Goal: Answer question/provide support

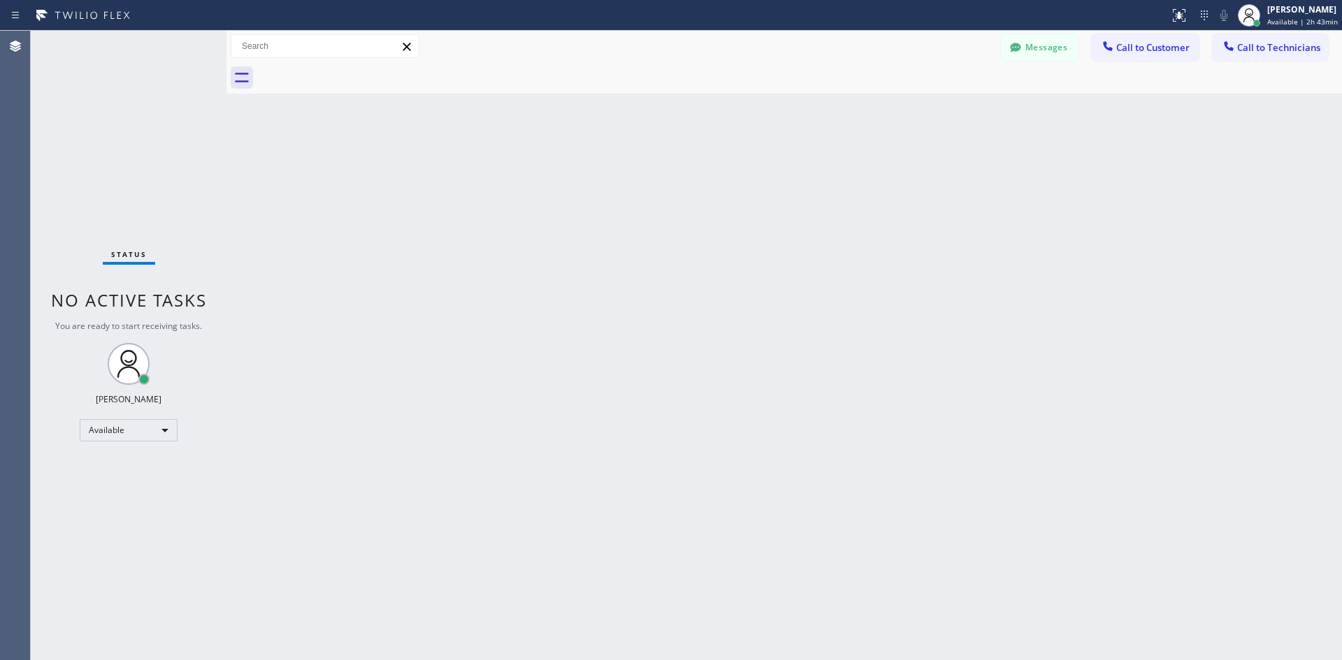
drag, startPoint x: 1161, startPoint y: 51, endPoint x: 1170, endPoint y: 45, distance: 11.1
click at [1161, 49] on span "Call to Customer" at bounding box center [1152, 47] width 73 height 13
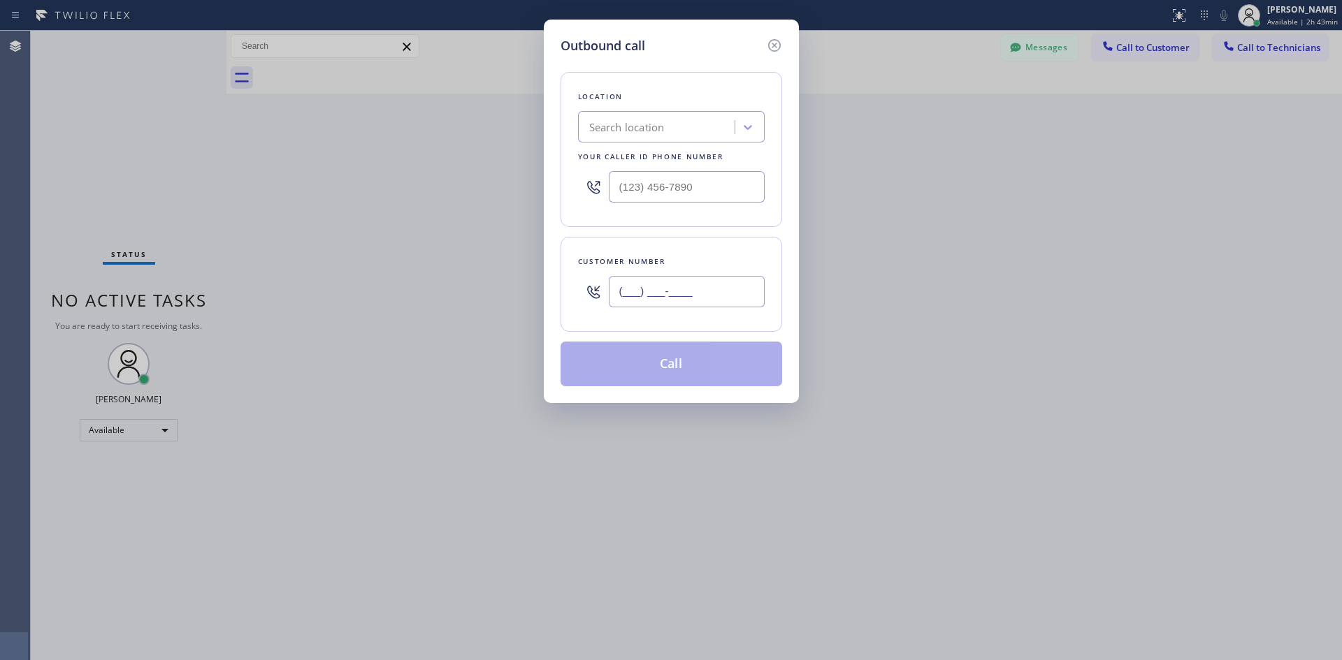
click at [628, 287] on input "(___) ___-____" at bounding box center [687, 291] width 156 height 31
paste input "310) 849-4130"
type input "[PHONE_NUMBER]"
type input "(___) ___-____"
click at [686, 183] on input "(___) ___-____" at bounding box center [687, 186] width 156 height 31
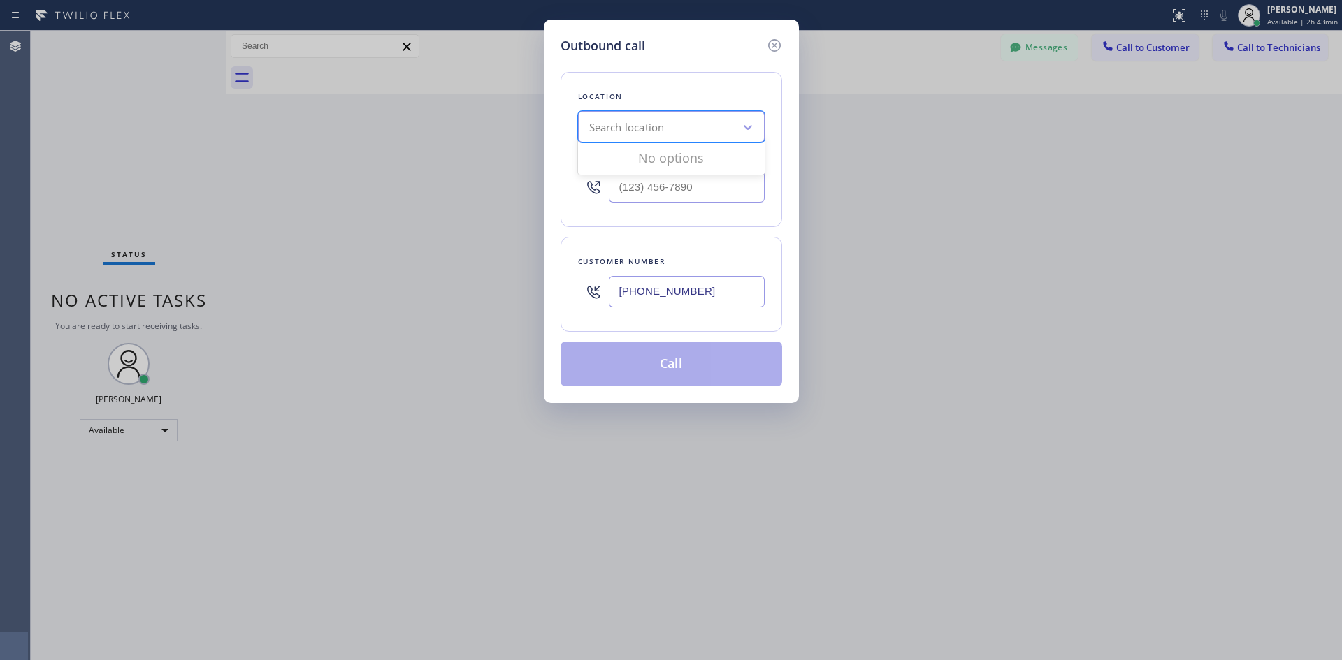
click at [669, 138] on div "Search location" at bounding box center [658, 127] width 152 height 24
paste input "Central LA Electrician services G+"
type input "Central LA Electrician services"
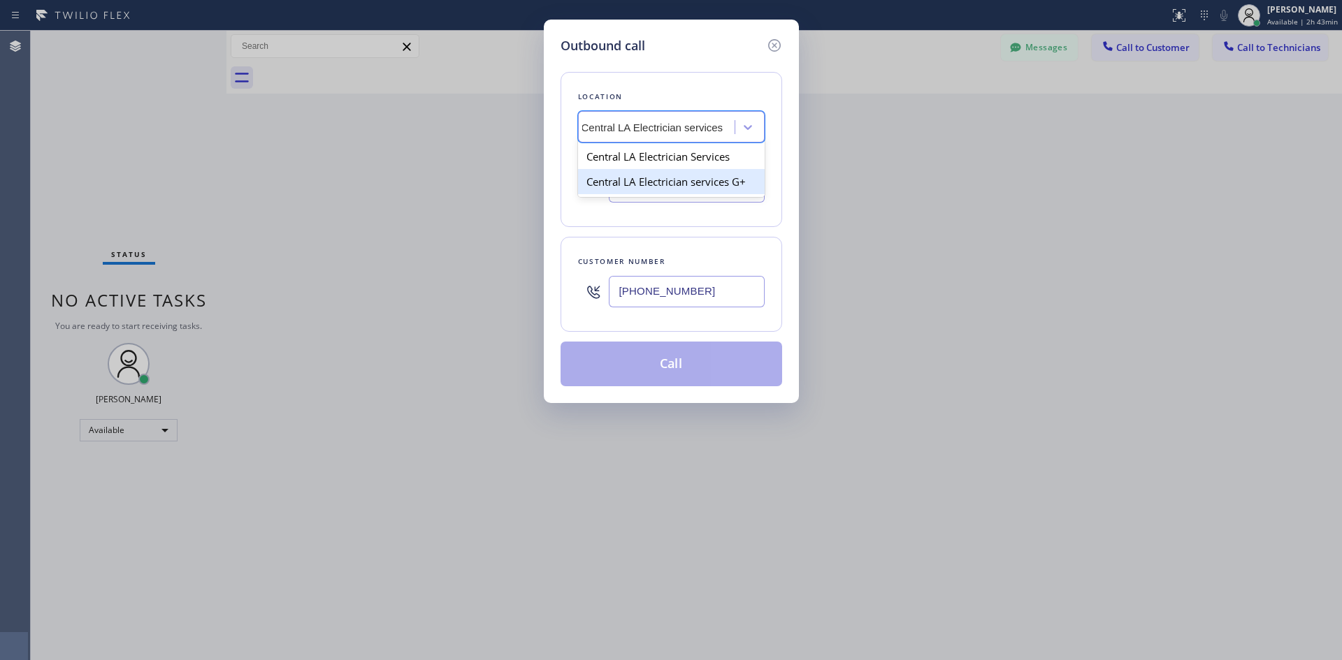
click at [728, 183] on div "Central LA Electrician services G+" at bounding box center [671, 181] width 187 height 25
type input "[PHONE_NUMBER]"
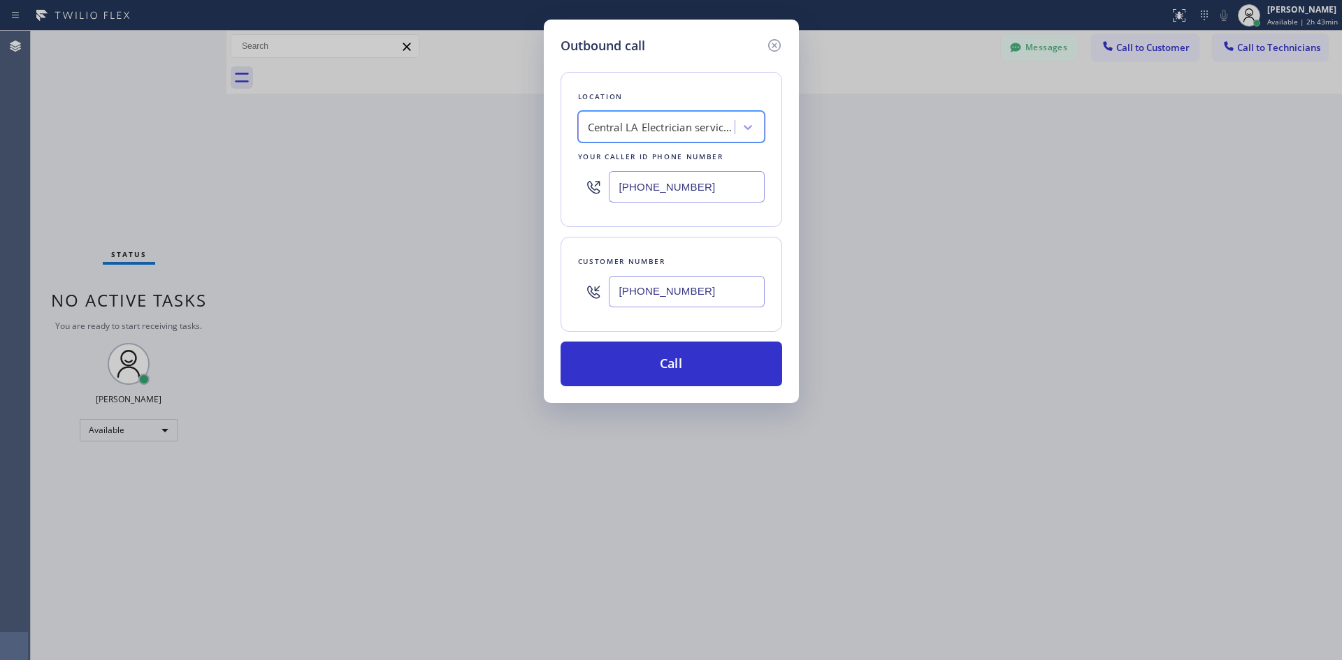
scroll to position [0, 1]
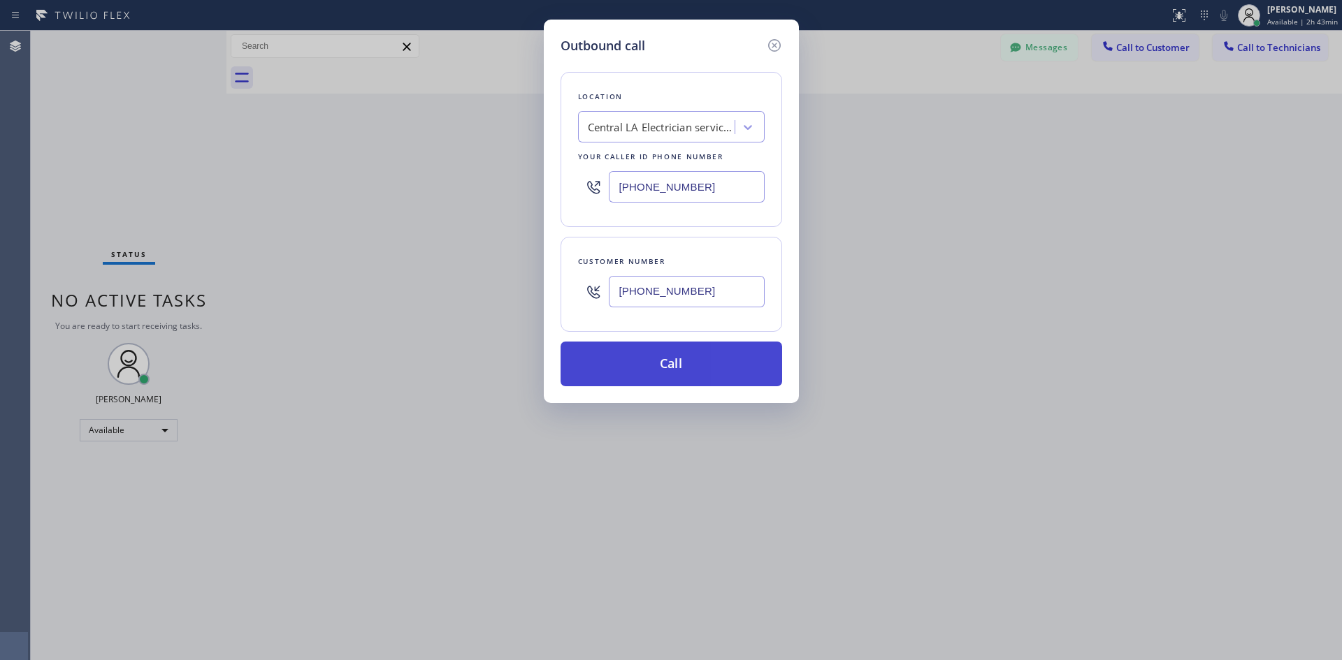
click at [702, 361] on button "Call" at bounding box center [672, 364] width 222 height 45
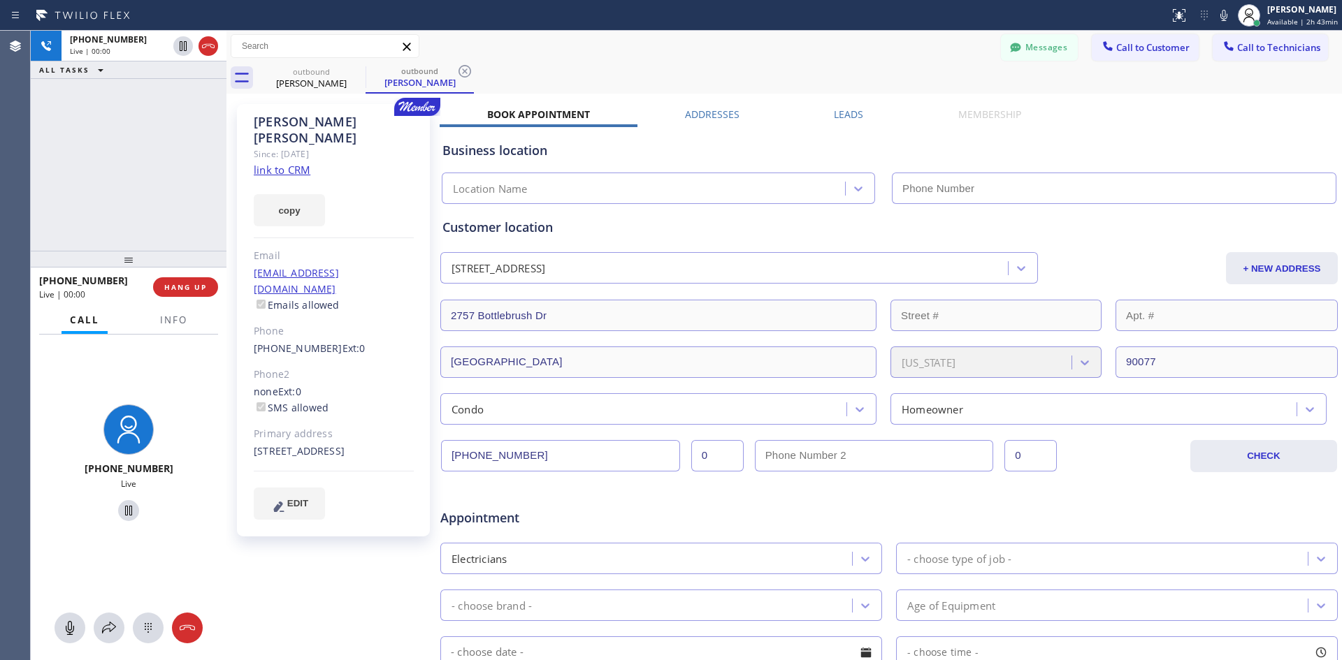
type input "[PHONE_NUMBER]"
click at [198, 625] on div at bounding box center [187, 628] width 31 height 17
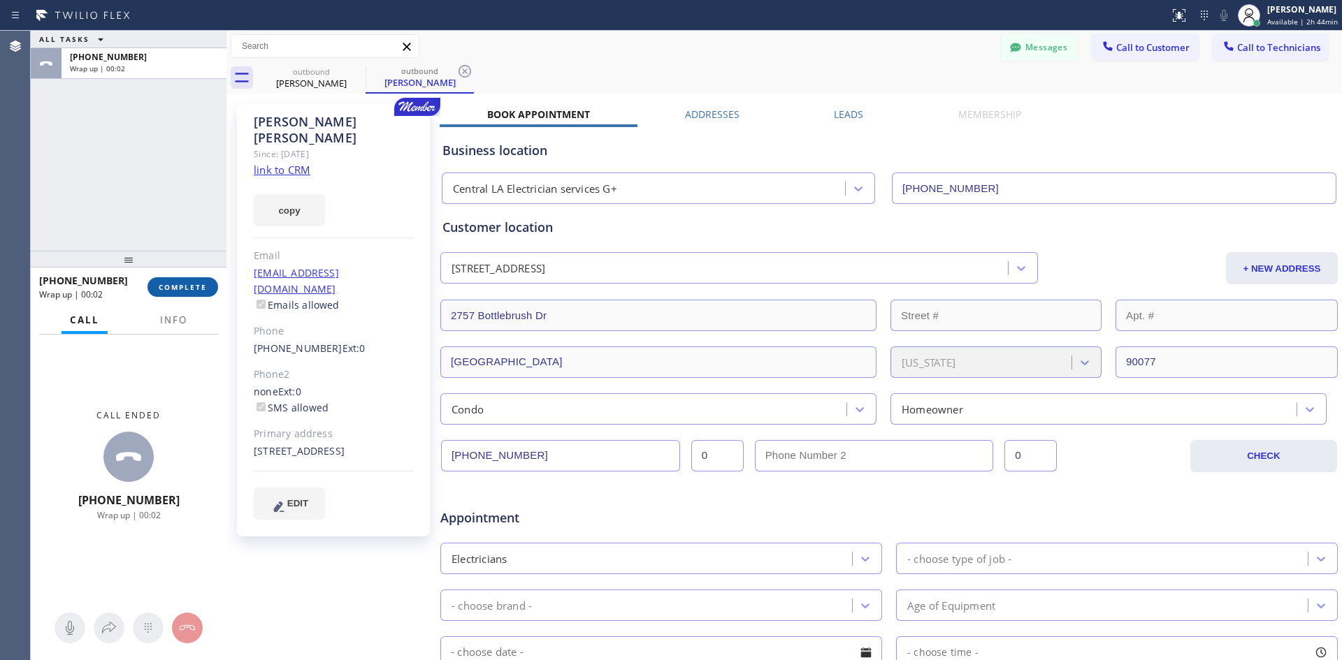
click at [178, 282] on span "COMPLETE" at bounding box center [183, 287] width 48 height 10
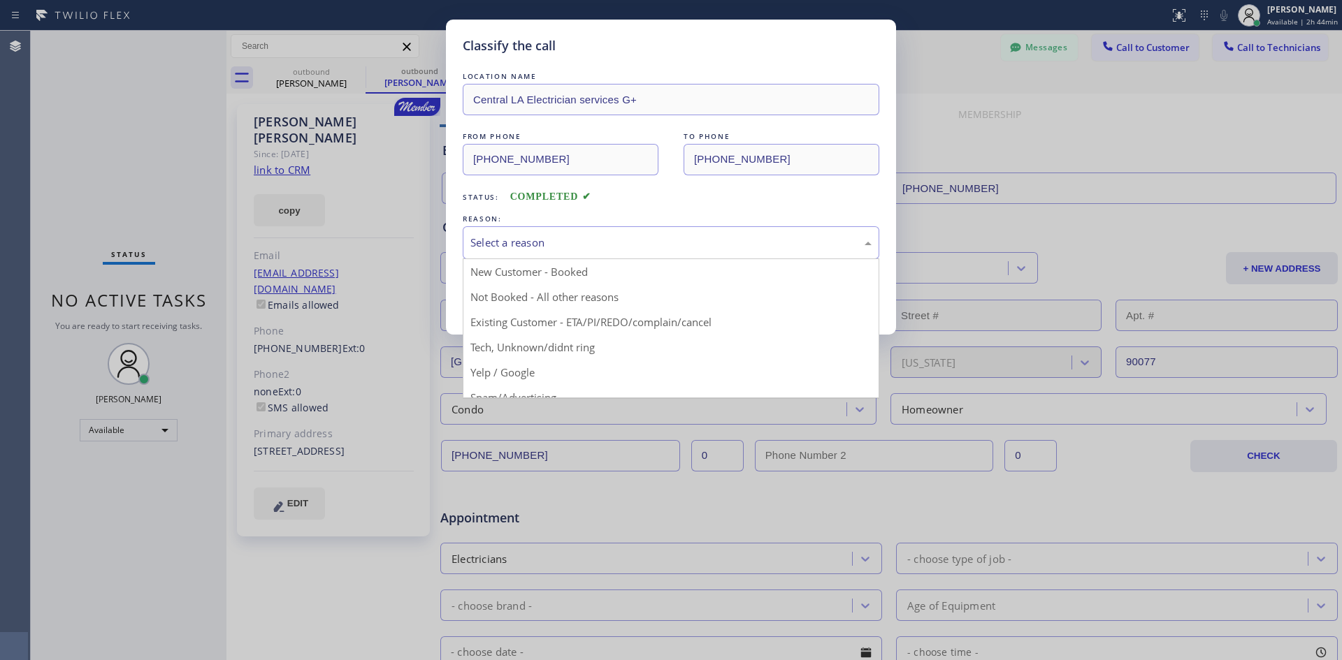
click at [616, 249] on div "Select a reason" at bounding box center [670, 243] width 401 height 16
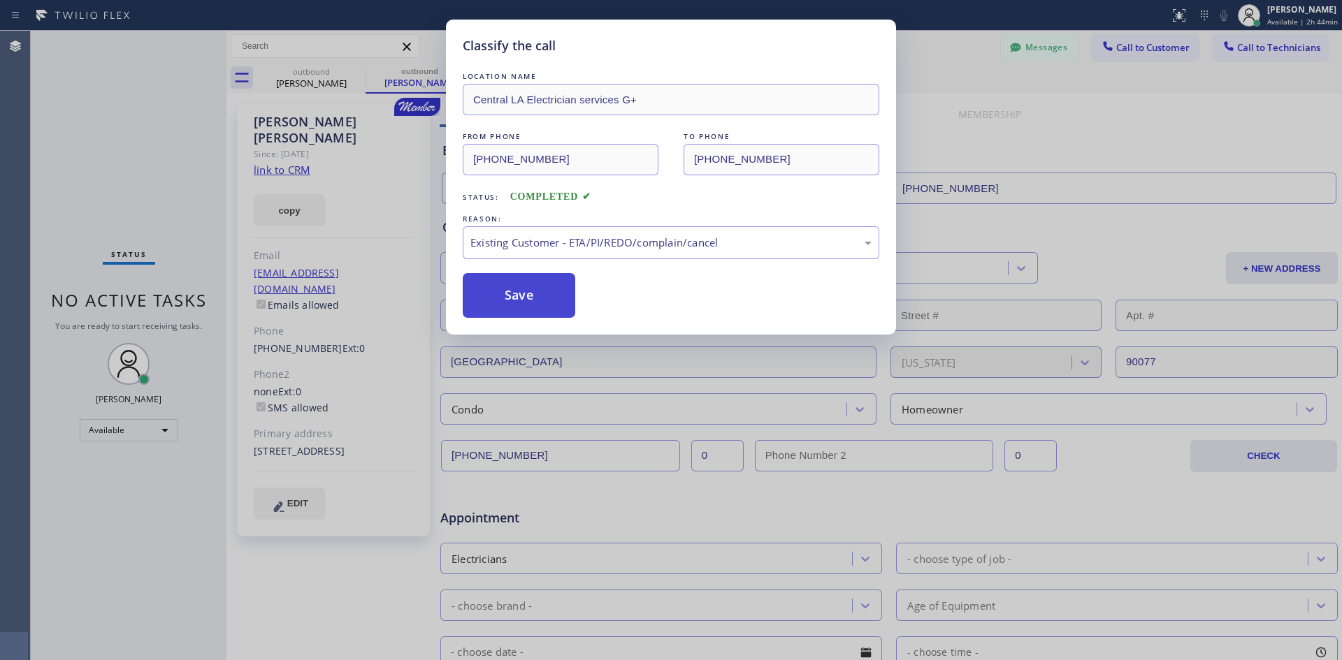
click at [515, 303] on button "Save" at bounding box center [519, 295] width 113 height 45
